Goal: Task Accomplishment & Management: Use online tool/utility

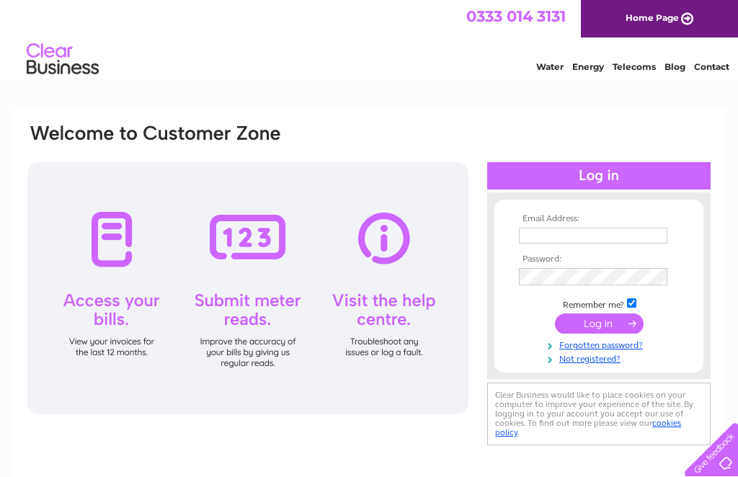
click at [577, 236] on input "text" at bounding box center [593, 236] width 148 height 16
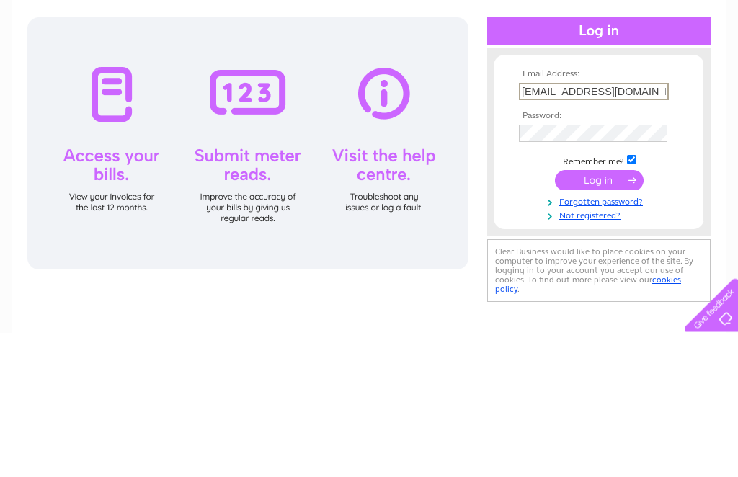
type input "Amandasteen1@hotmail.co.uk"
click at [599, 315] on input "submit" at bounding box center [599, 325] width 89 height 20
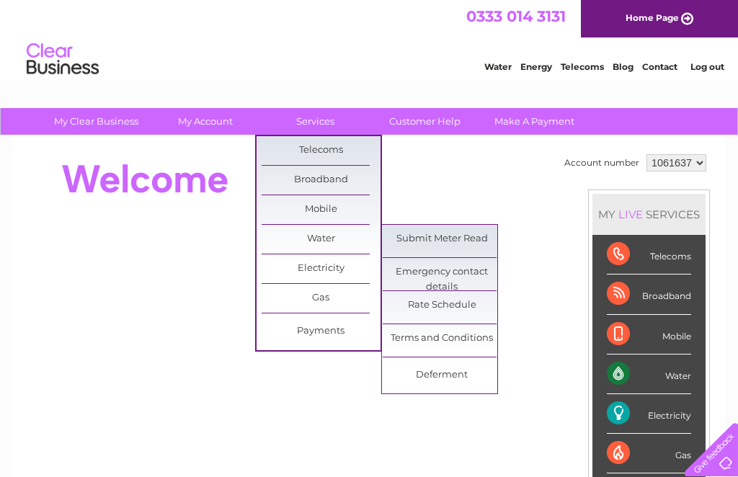
click at [466, 244] on link "Submit Meter Read" at bounding box center [442, 239] width 119 height 29
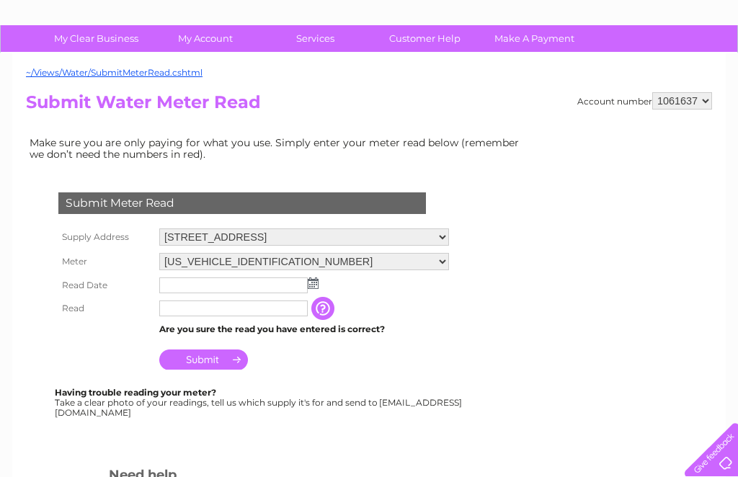
scroll to position [84, 0]
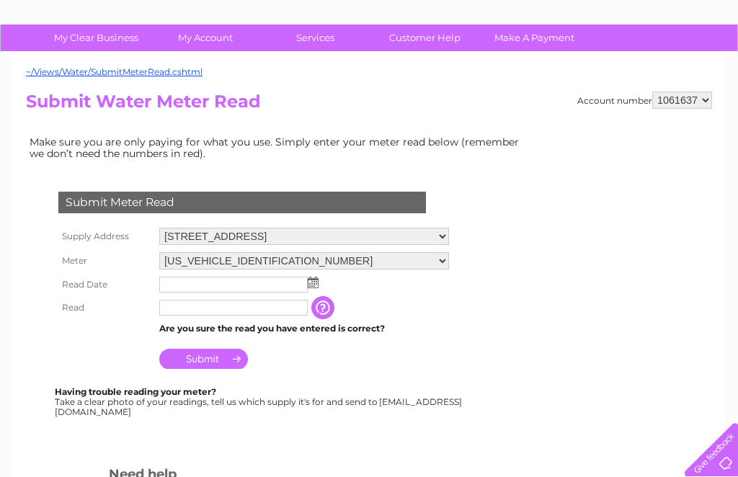
click at [185, 290] on input "text" at bounding box center [233, 285] width 148 height 16
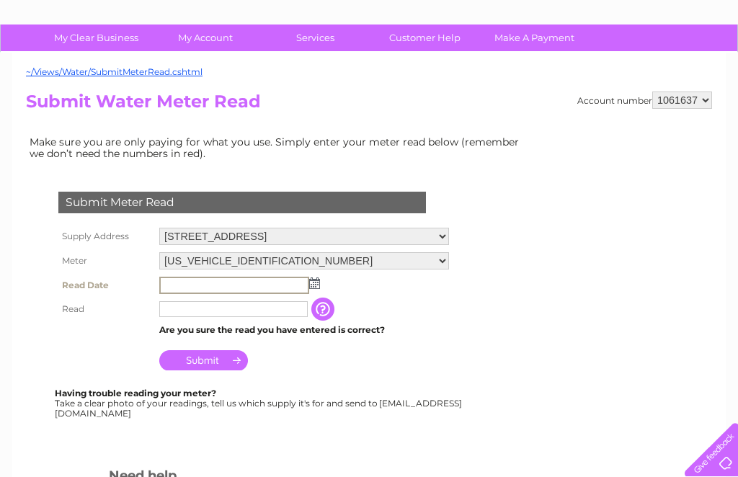
click at [308, 290] on input "text" at bounding box center [234, 285] width 150 height 17
click at [310, 286] on img at bounding box center [314, 283] width 11 height 12
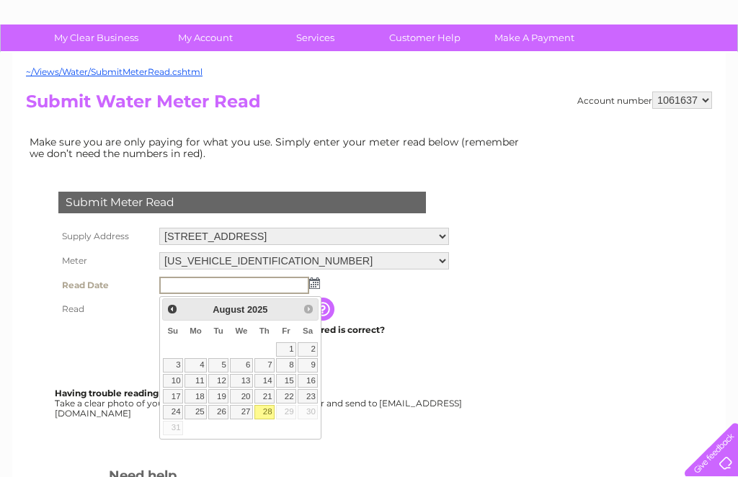
click at [267, 412] on link "28" at bounding box center [264, 412] width 20 height 14
type input "[DATE]"
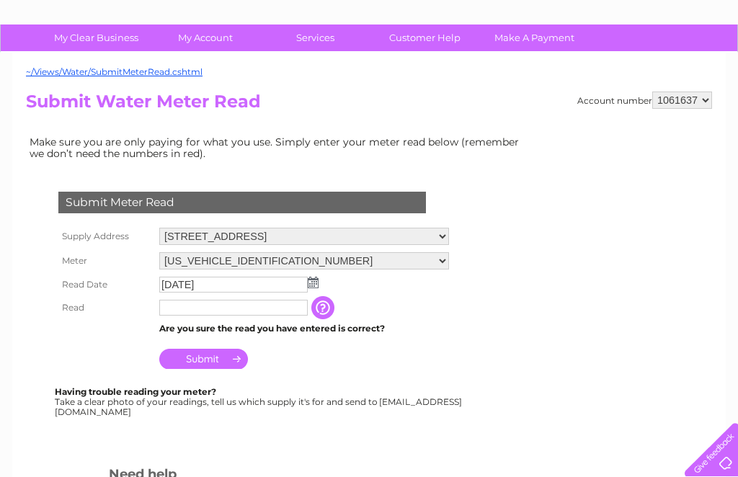
click at [226, 309] on input "text" at bounding box center [233, 308] width 148 height 16
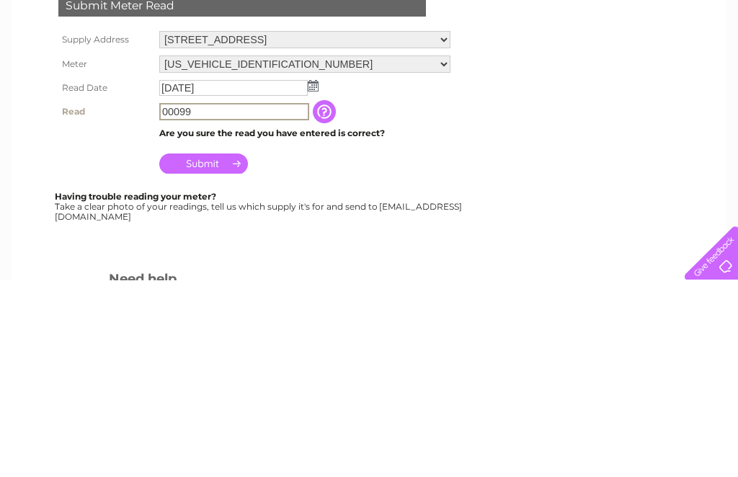
type input "00099"
click at [221, 350] on input "Submit" at bounding box center [203, 360] width 89 height 20
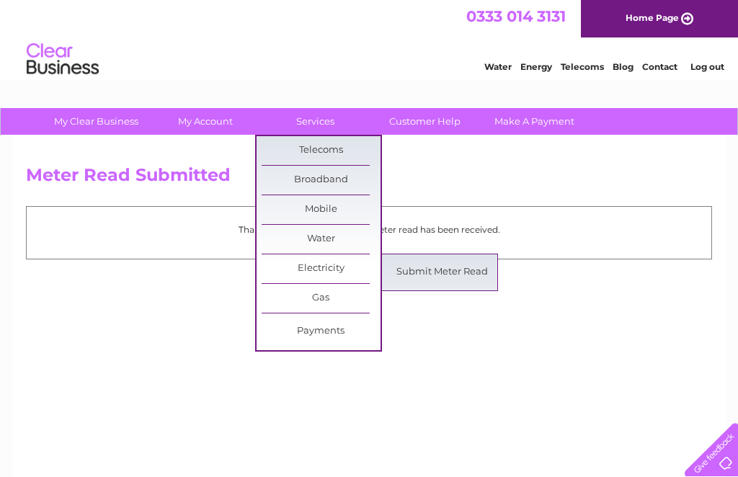
click at [436, 285] on link "Submit Meter Read" at bounding box center [442, 272] width 119 height 29
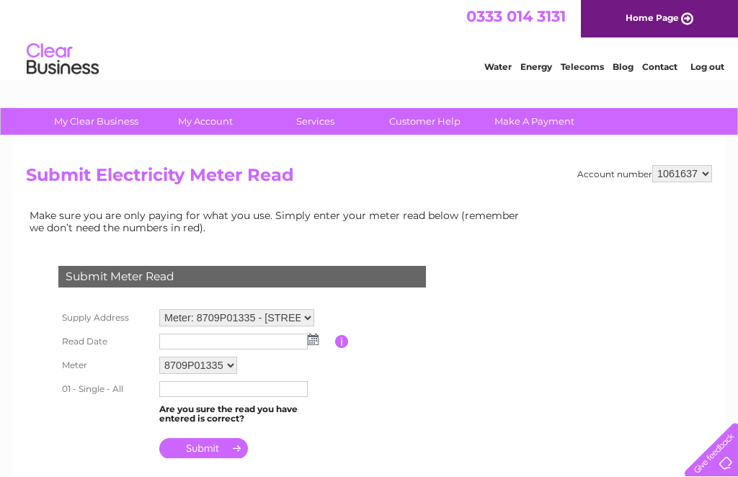
click at [238, 391] on input "text" at bounding box center [233, 389] width 148 height 16
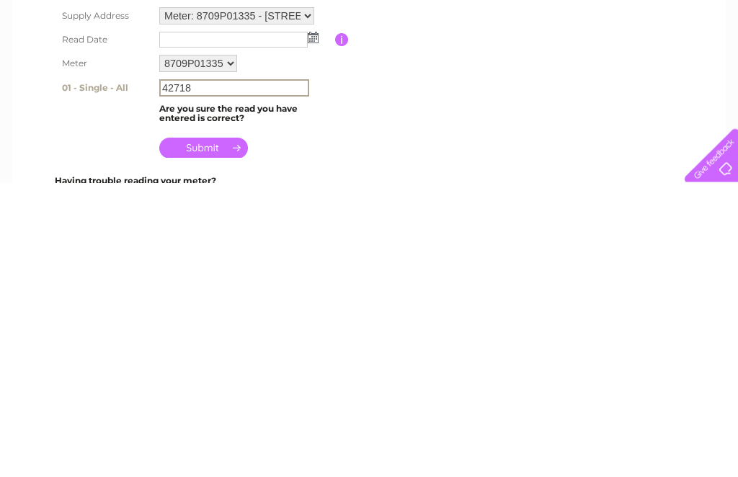
type input "42718"
click at [308, 326] on img at bounding box center [313, 332] width 11 height 12
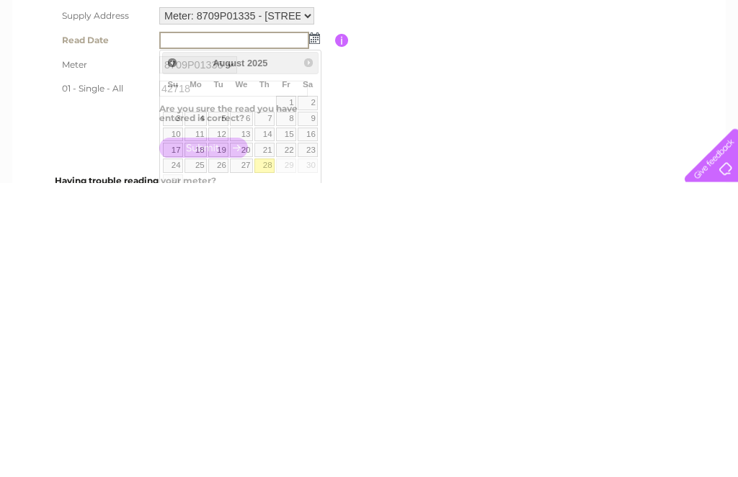
scroll to position [302, 0]
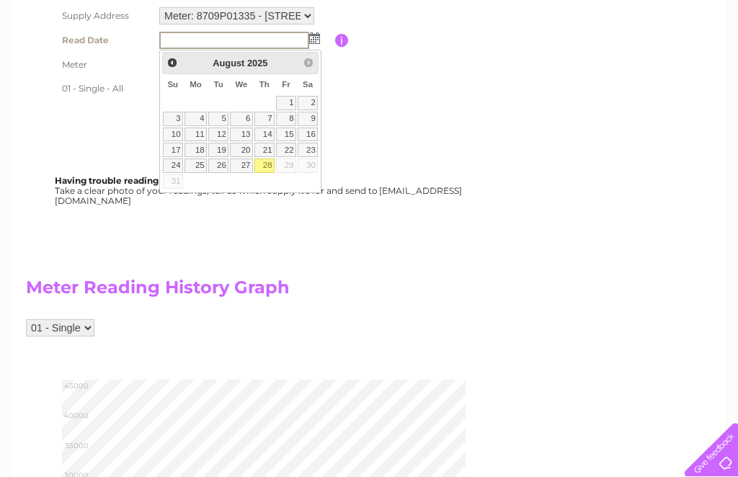
click at [269, 164] on link "28" at bounding box center [264, 166] width 20 height 14
type input "[DATE]"
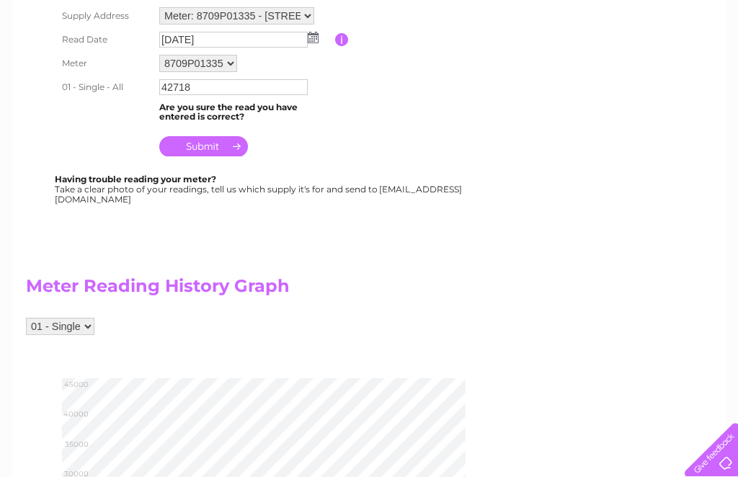
click at [215, 150] on input "submit" at bounding box center [203, 146] width 89 height 20
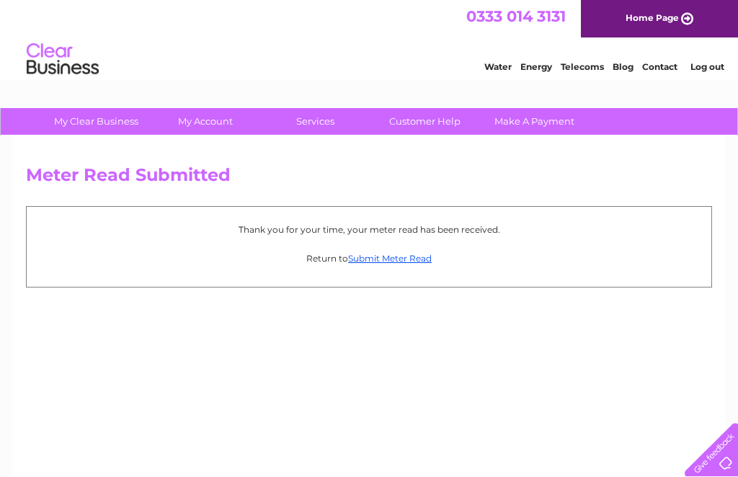
click at [716, 69] on link "Log out" at bounding box center [707, 66] width 34 height 11
